Goal: Information Seeking & Learning: Learn about a topic

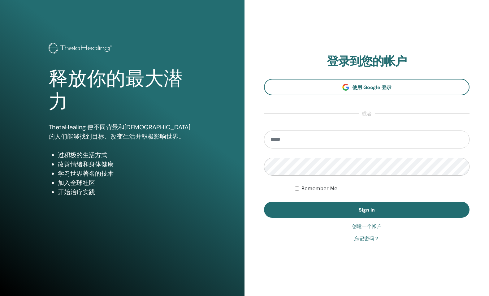
click at [340, 96] on section "登录到您的帐户 使用 Google 登录 或者 Remember Me Sign In" at bounding box center [367, 136] width 206 height 164
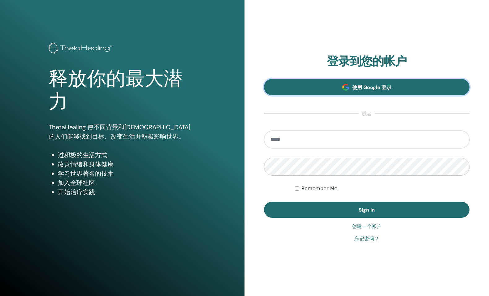
click at [340, 93] on link "使用 Google 登录" at bounding box center [367, 87] width 206 height 16
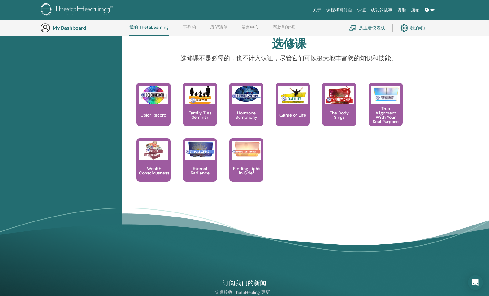
scroll to position [544, 0]
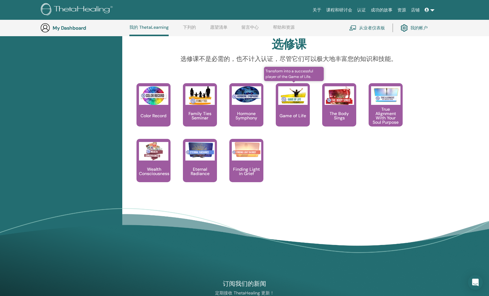
click at [296, 118] on p "Game of Life" at bounding box center [293, 116] width 32 height 4
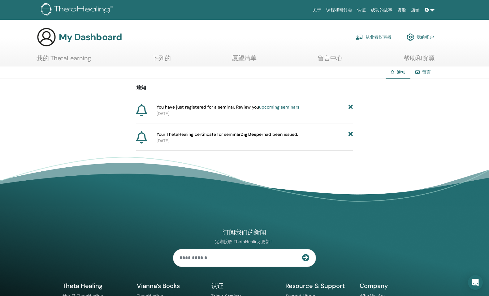
click at [350, 107] on icon at bounding box center [351, 107] width 4 height 7
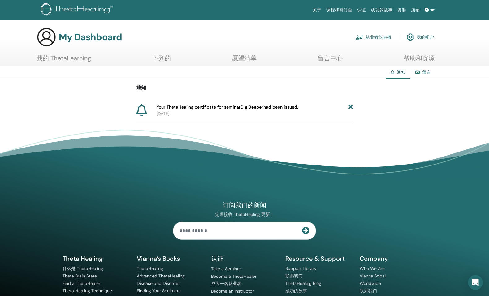
click at [353, 108] on icon at bounding box center [351, 107] width 4 height 7
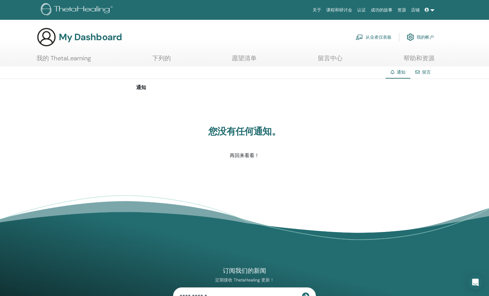
drag, startPoint x: 389, startPoint y: 57, endPoint x: 391, endPoint y: 52, distance: 5.9
